Goal: Find specific page/section: Find specific page/section

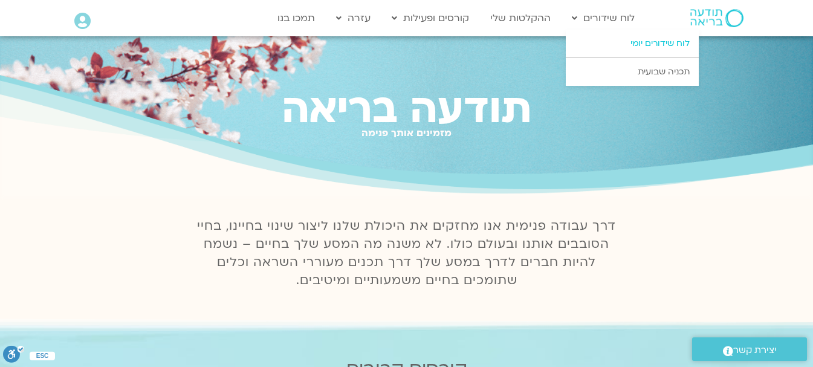
click at [613, 45] on link "לוח שידורים יומי" at bounding box center [632, 44] width 133 height 28
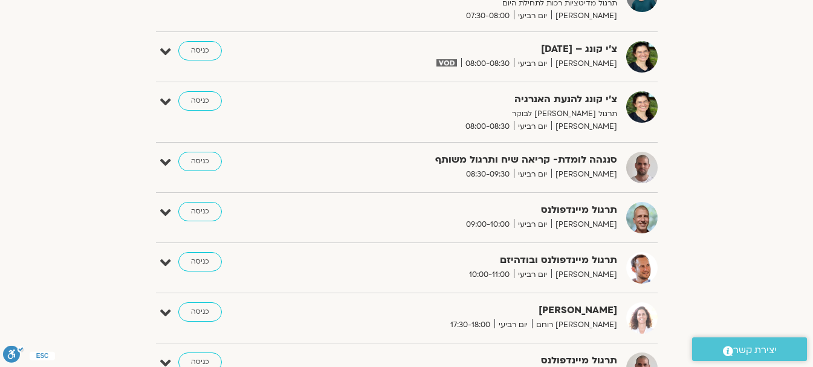
scroll to position [806, 0]
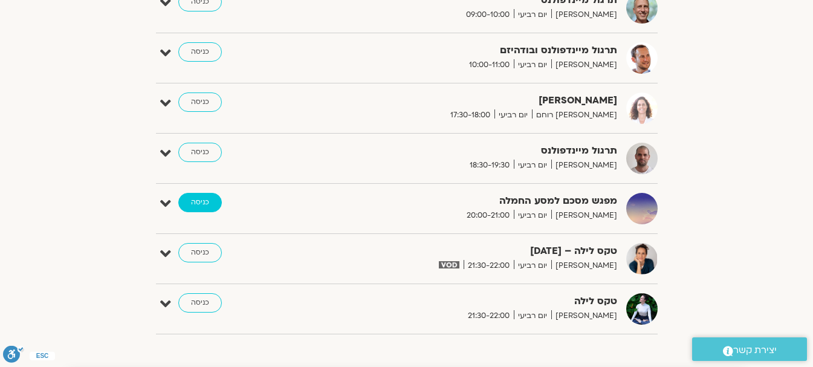
click at [198, 195] on link "כניסה" at bounding box center [200, 202] width 44 height 19
